Goal: Task Accomplishment & Management: Use online tool/utility

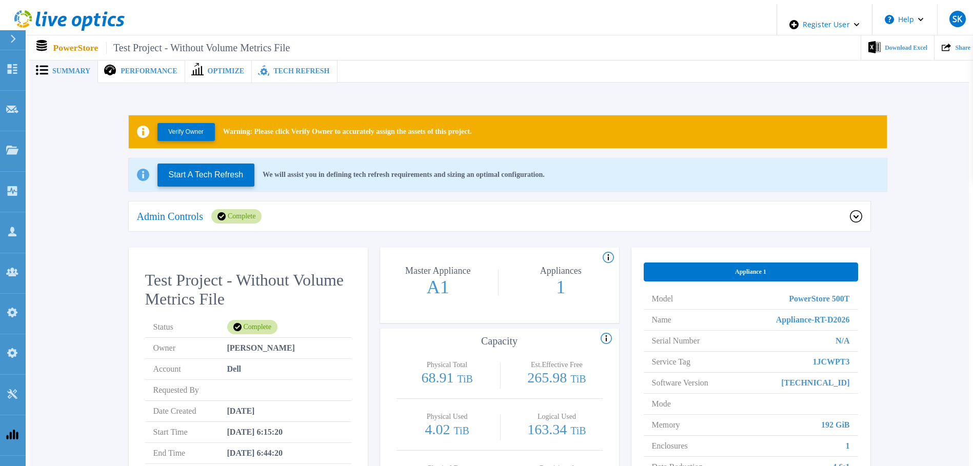
drag, startPoint x: 290, startPoint y: 207, endPoint x: 326, endPoint y: 258, distance: 61.9
click at [291, 209] on div "Admin Controls Complete" at bounding box center [493, 216] width 713 height 14
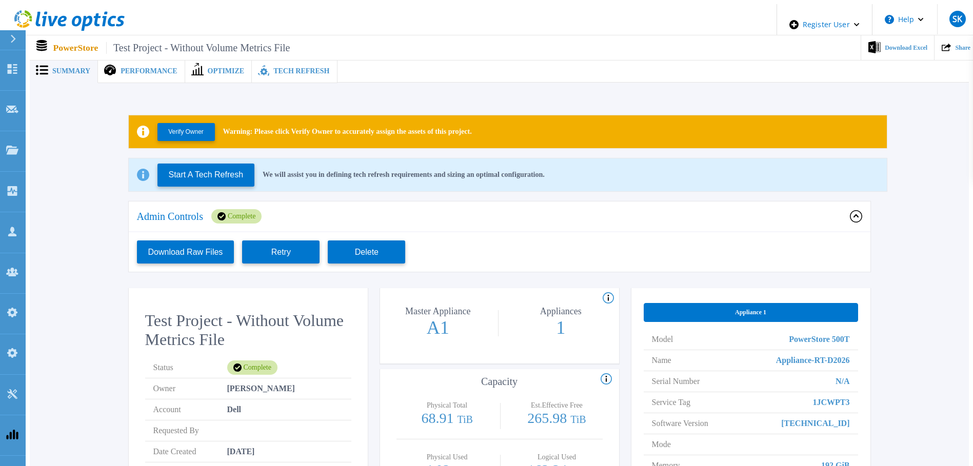
click at [287, 258] on div "Download Raw Files Retry Delete" at bounding box center [500, 251] width 742 height 39
click at [287, 249] on button "Retry" at bounding box center [280, 252] width 77 height 23
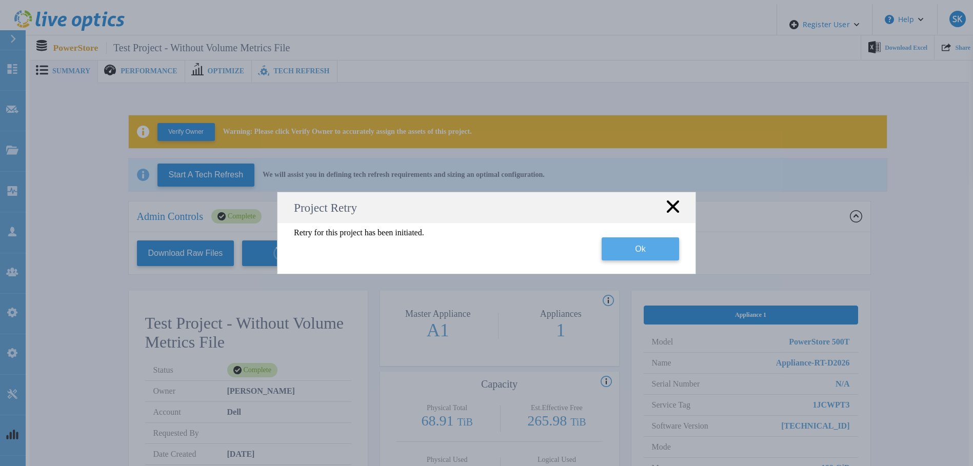
click at [635, 253] on button "Ok" at bounding box center [640, 248] width 77 height 23
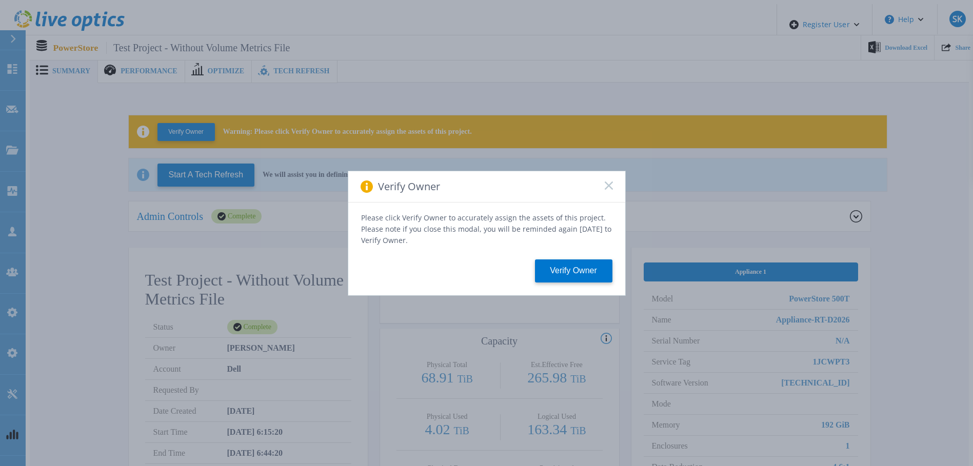
click at [608, 189] on rect at bounding box center [608, 185] width 9 height 9
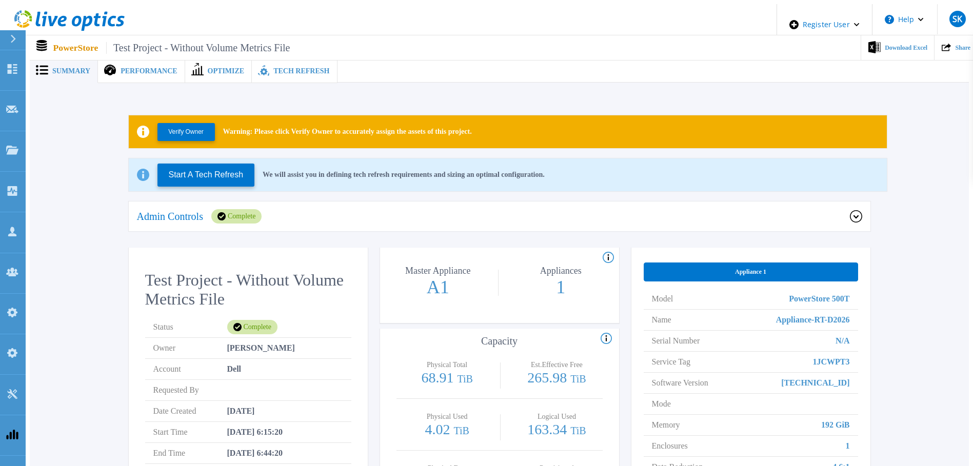
click at [196, 211] on p "Admin Controls" at bounding box center [170, 216] width 66 height 10
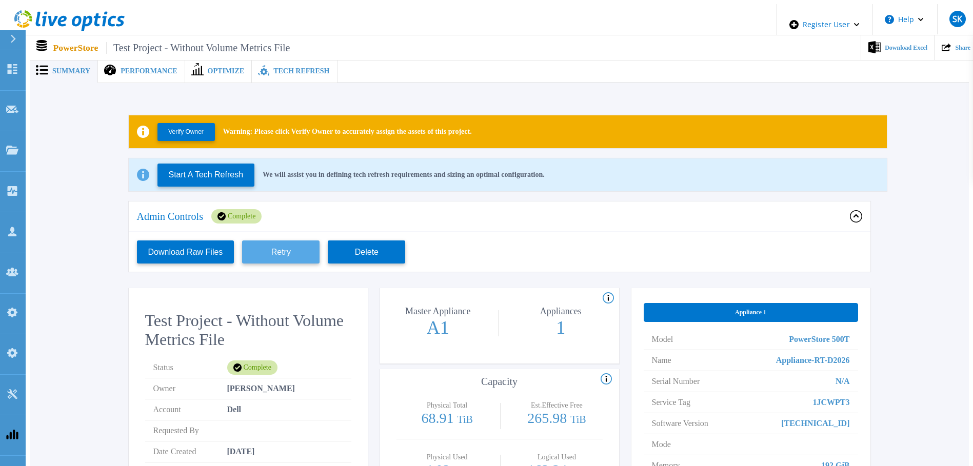
click at [251, 243] on button "Retry" at bounding box center [280, 252] width 77 height 23
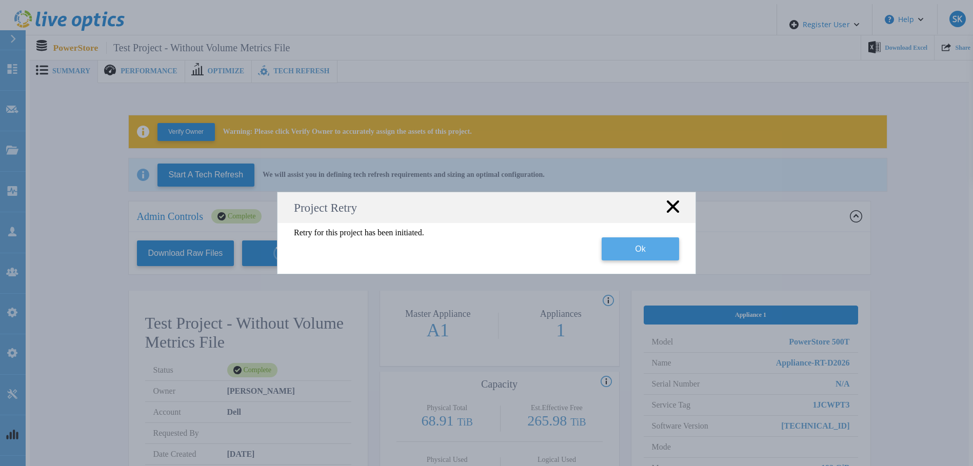
click at [628, 246] on button "Ok" at bounding box center [640, 248] width 77 height 23
